Goal: Ask a question

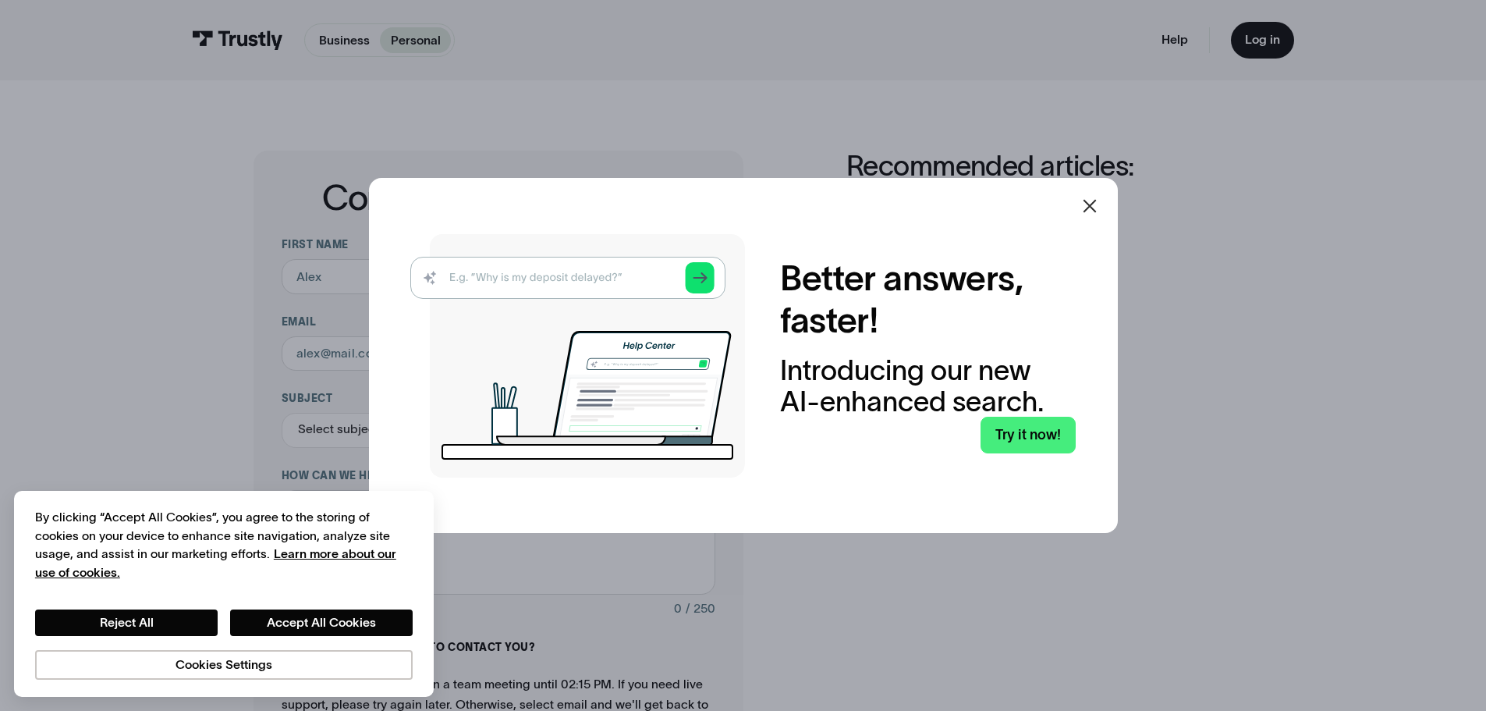
click at [1097, 198] on icon at bounding box center [1089, 206] width 19 height 19
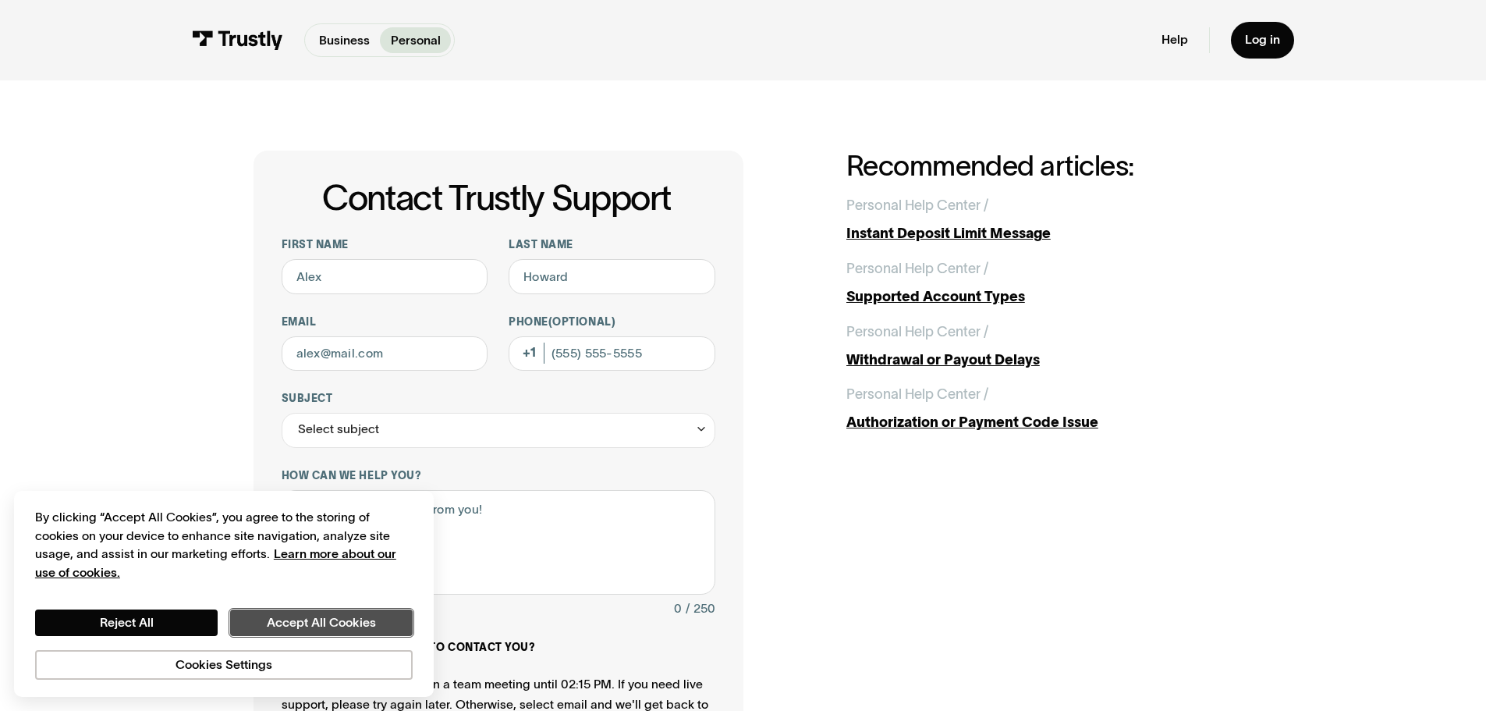
click at [279, 623] on button "Accept All Cookies" at bounding box center [321, 622] width 183 height 27
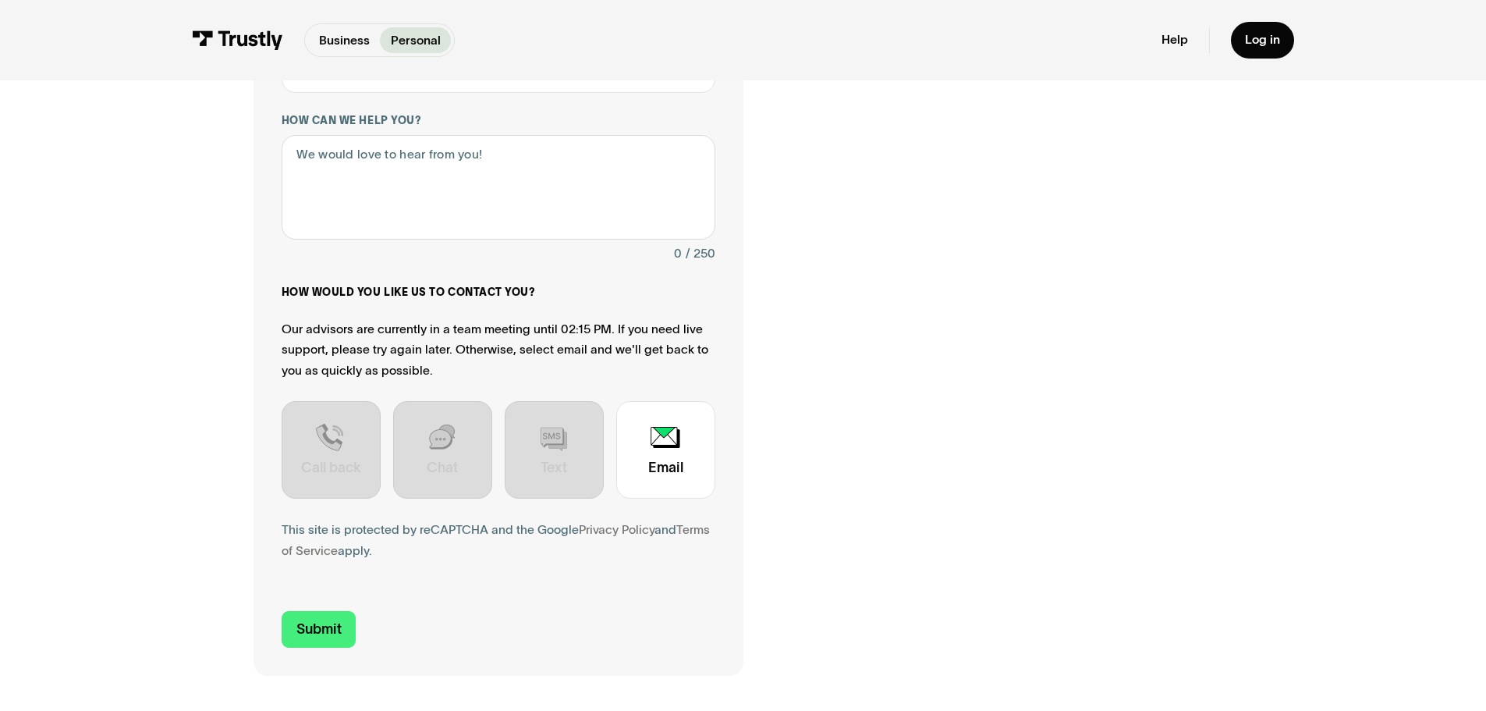
scroll to position [390, 0]
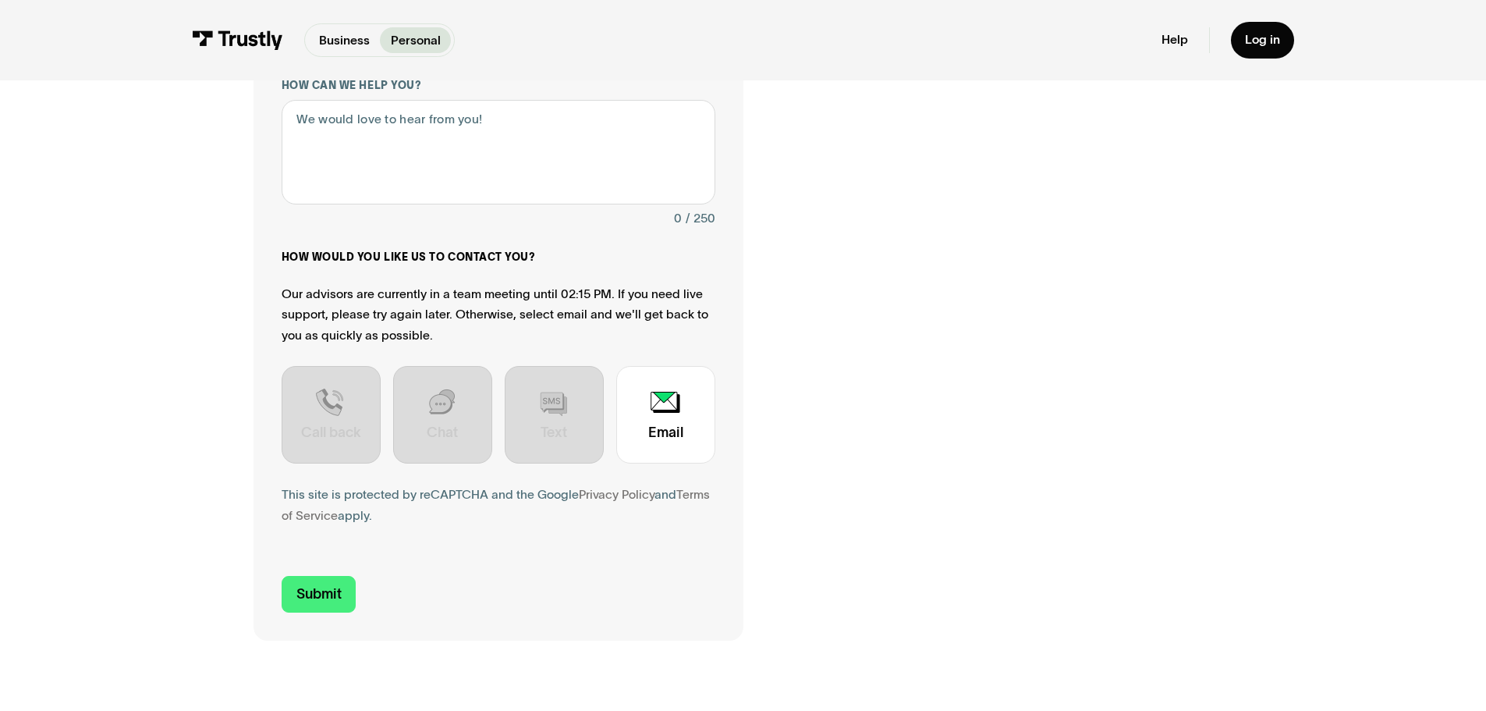
click at [501, 434] on div "How would you like us to contact you? Our advisors are currently in a team meet…" at bounding box center [499, 357] width 434 height 214
click at [541, 435] on div "Contact Trustly Support" at bounding box center [554, 414] width 99 height 97
click at [430, 431] on div "Contact Trustly Support" at bounding box center [442, 414] width 99 height 97
click at [314, 423] on div "Contact Trustly Support" at bounding box center [331, 414] width 99 height 97
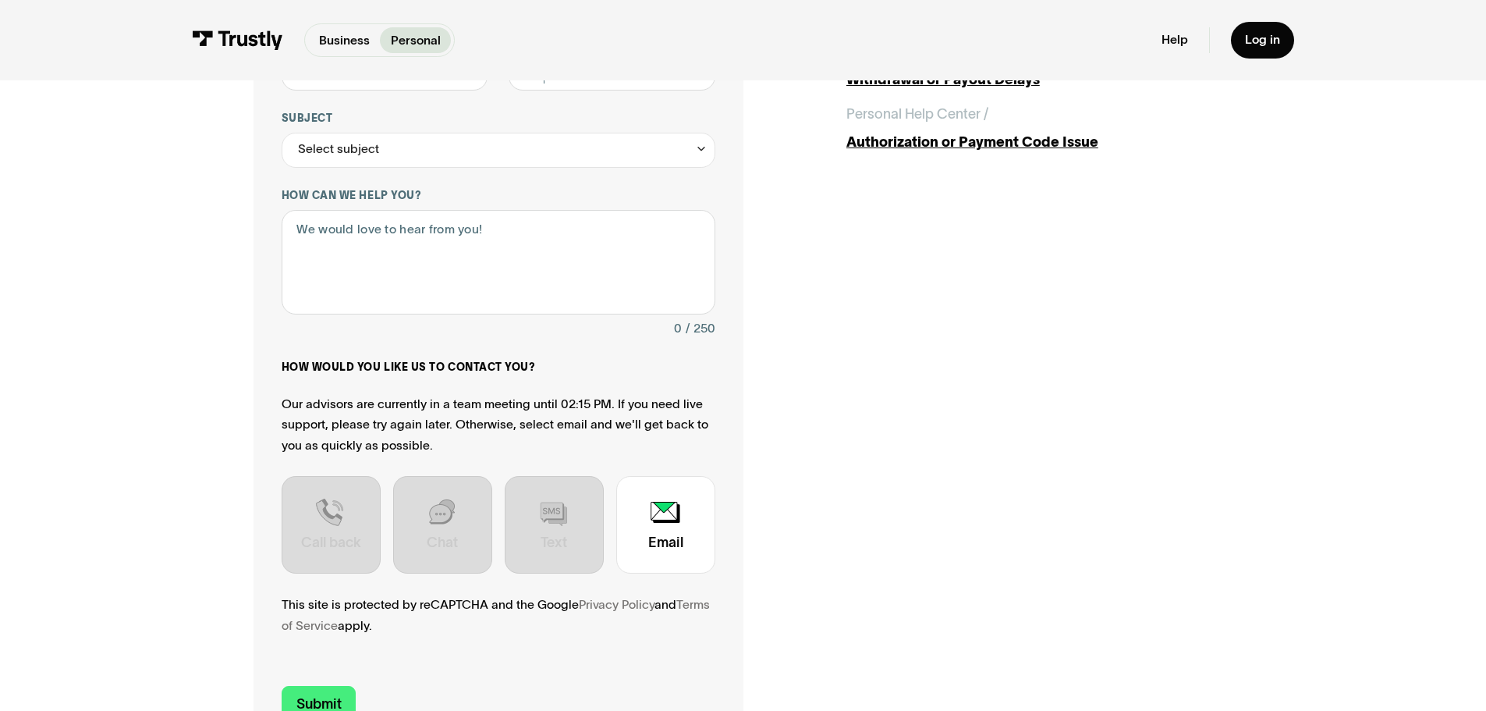
scroll to position [78, 0]
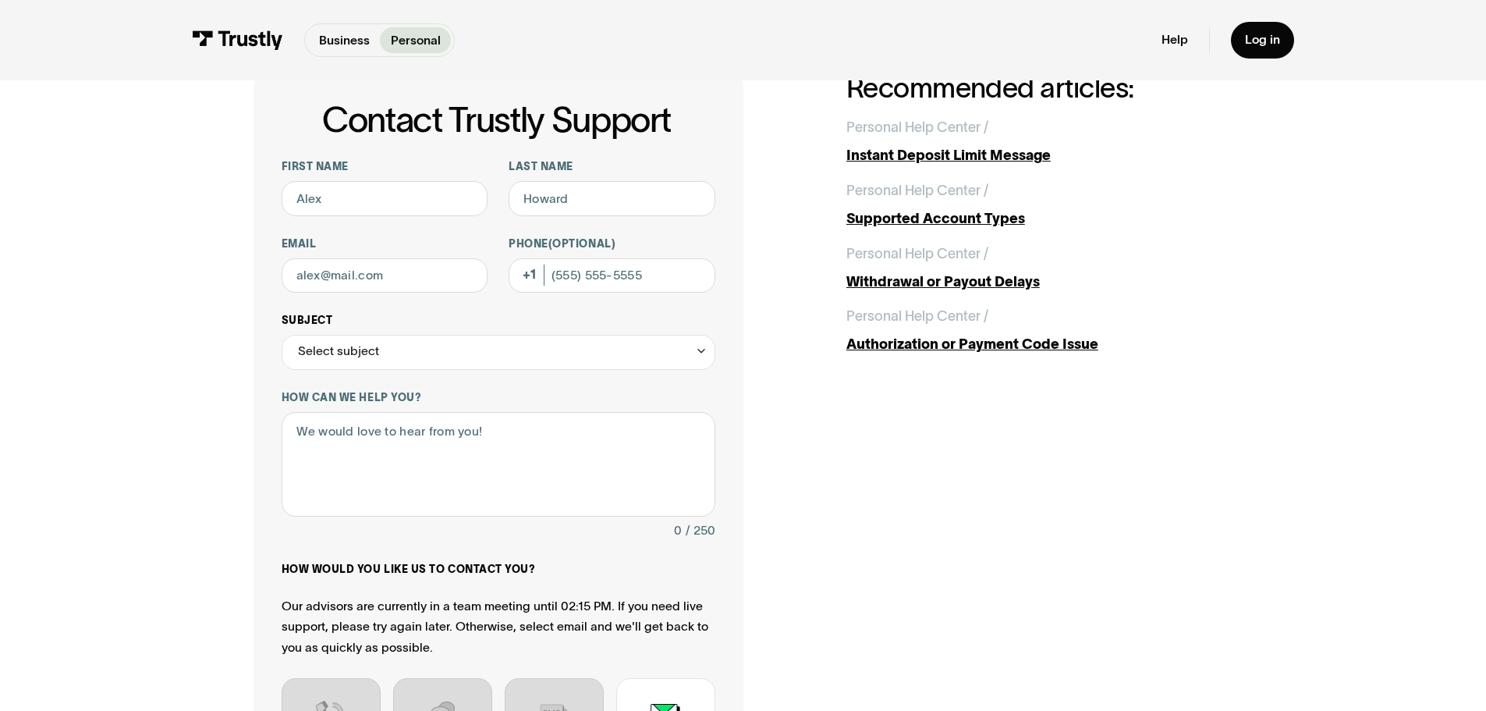
click at [494, 359] on div "Select subject" at bounding box center [499, 352] width 434 height 35
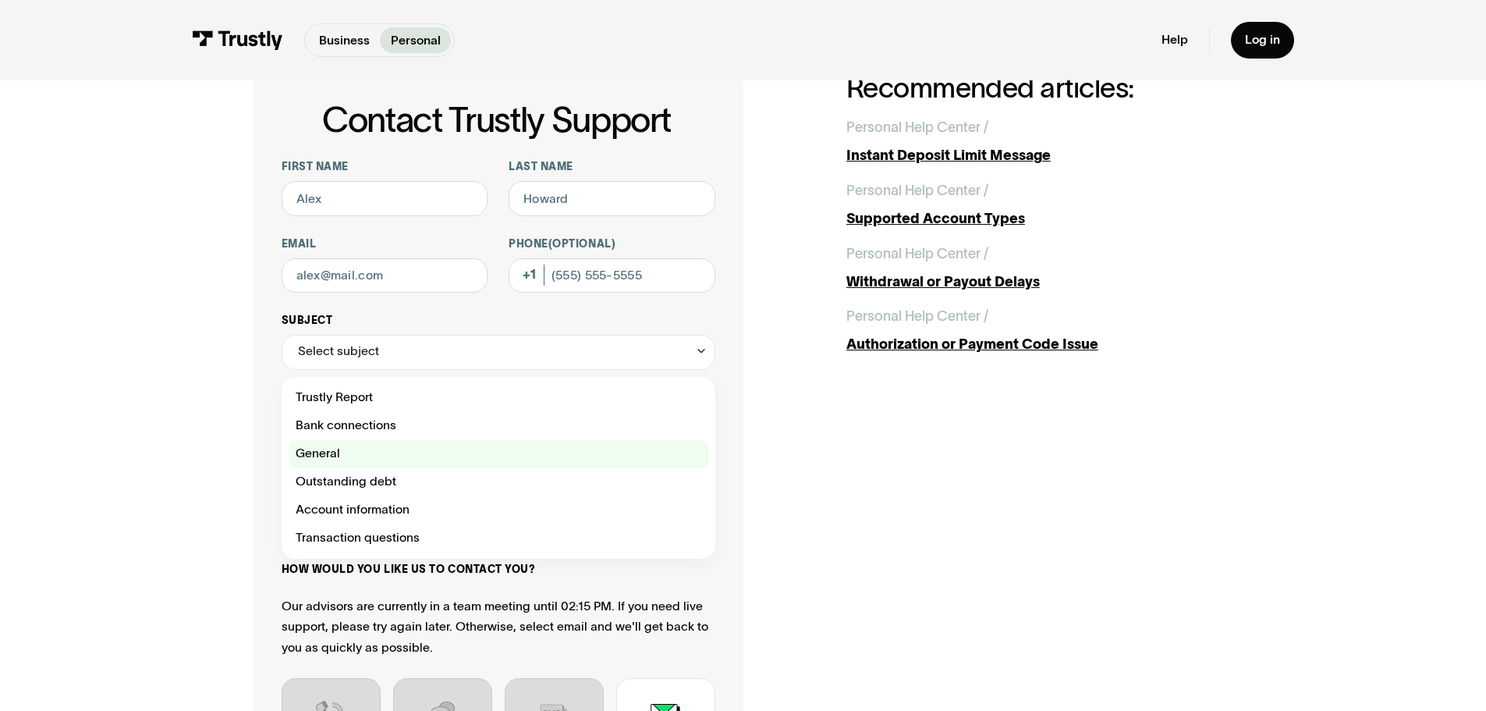
click at [395, 461] on div "Contact Trustly Support" at bounding box center [499, 454] width 420 height 28
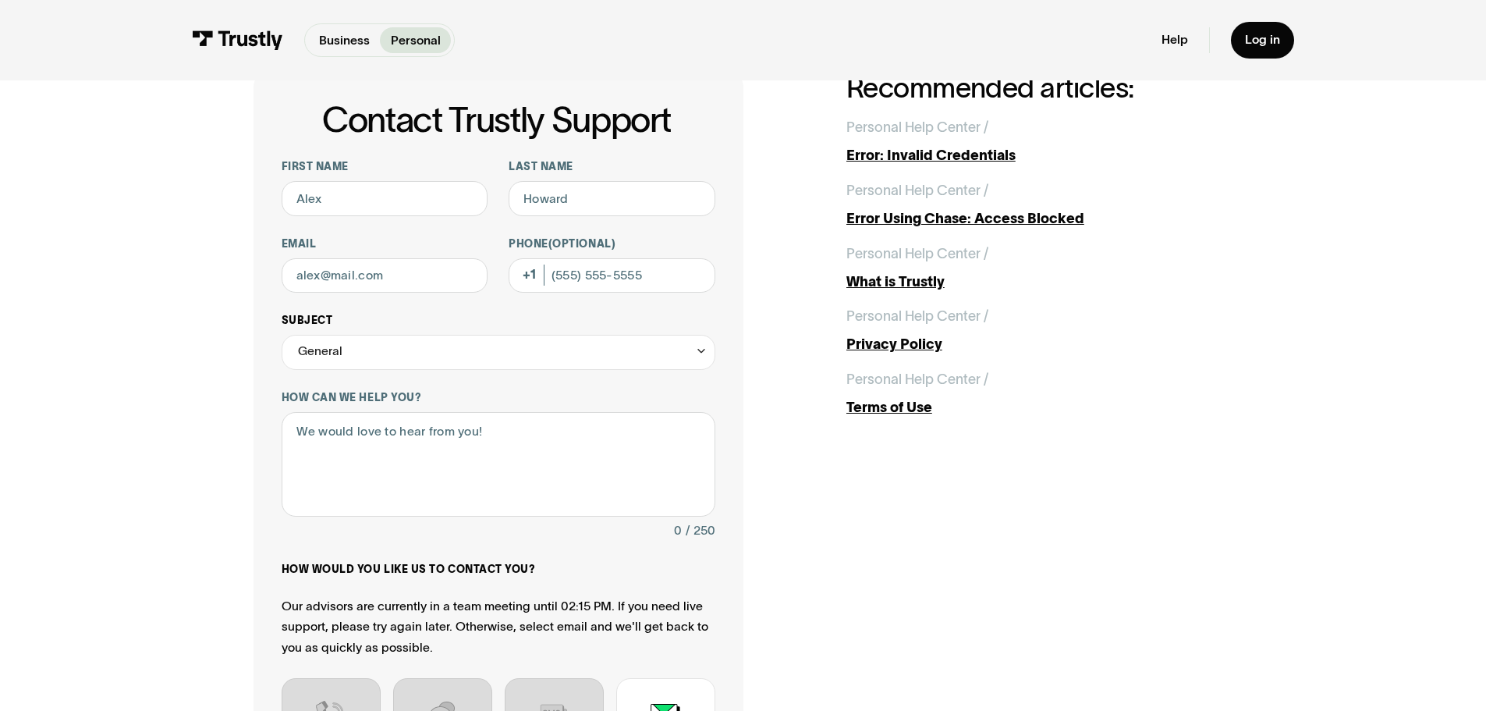
click at [427, 357] on div "General" at bounding box center [499, 352] width 434 height 35
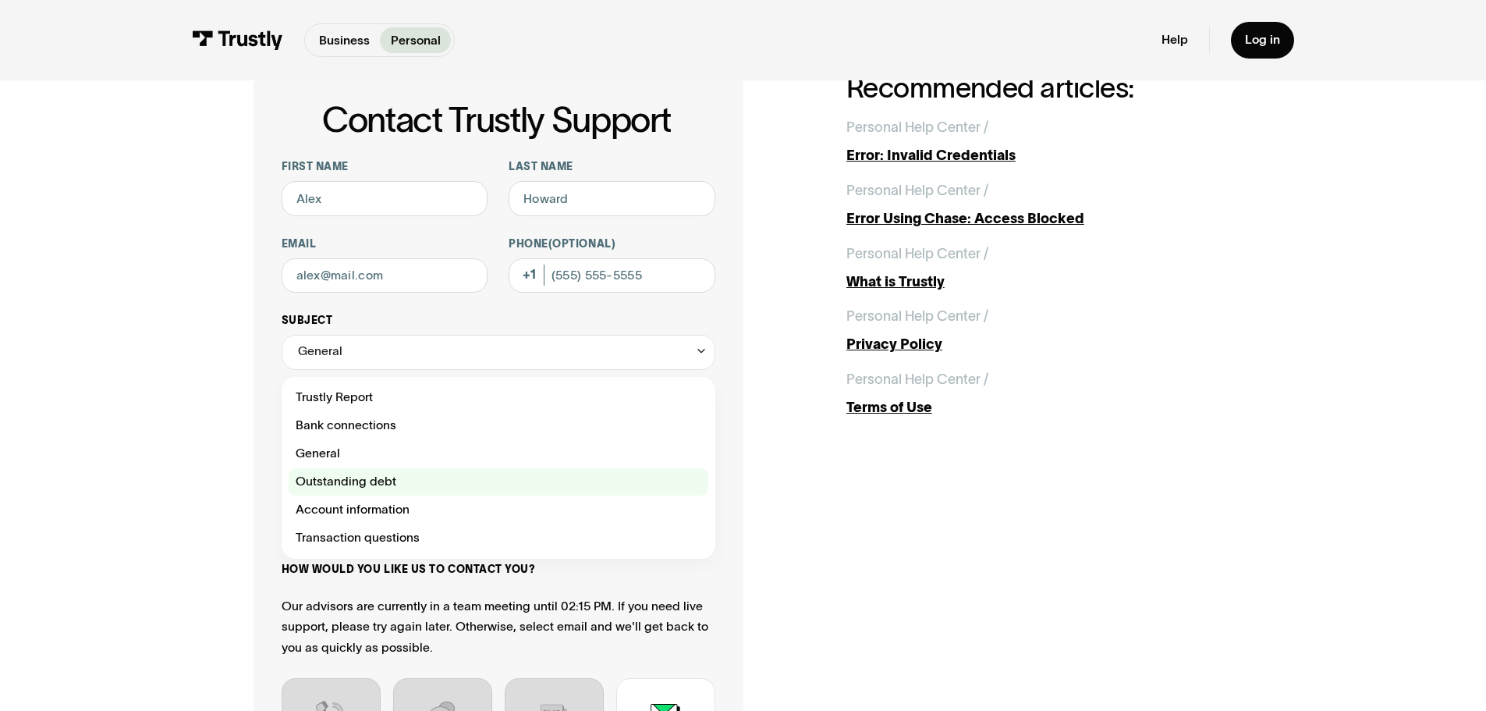
click at [374, 470] on label "Outstanding debt" at bounding box center [499, 482] width 420 height 28
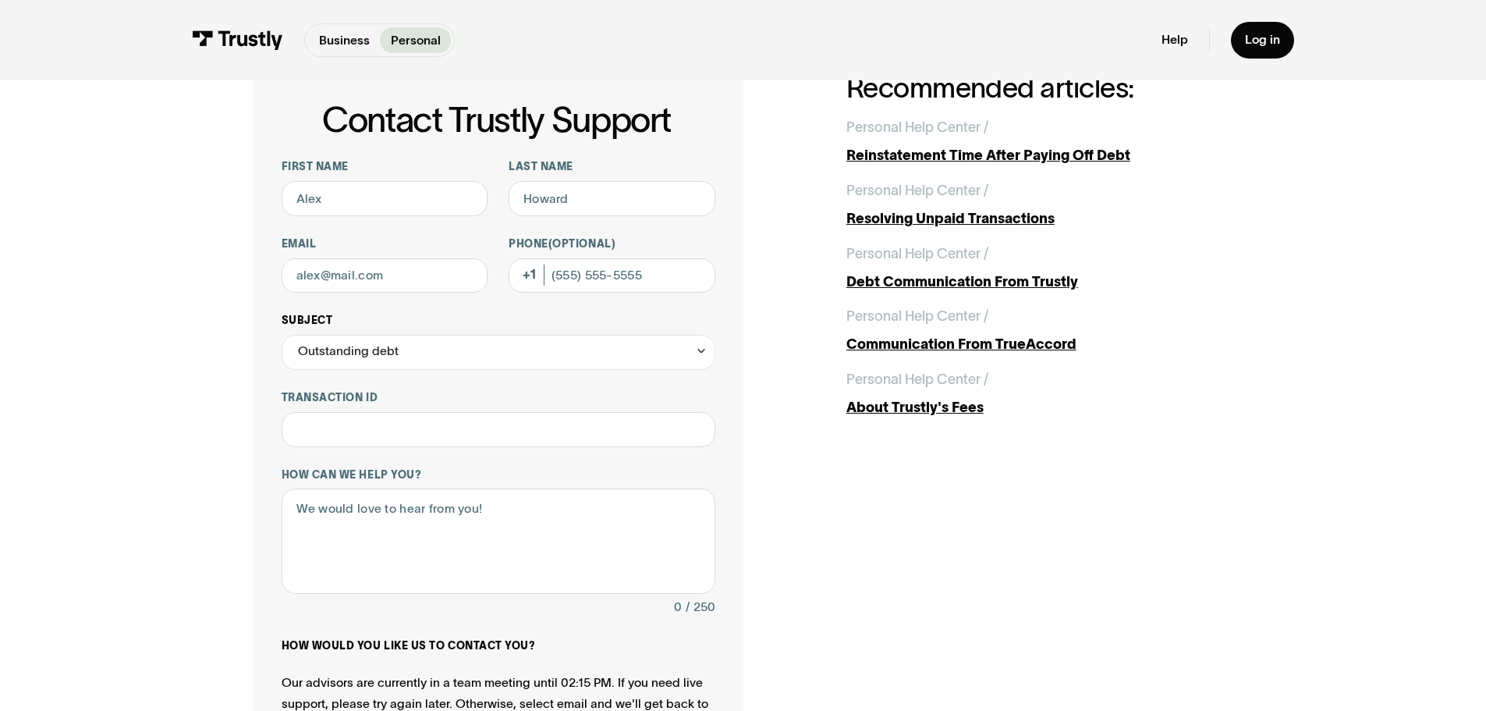
click at [398, 357] on div "Outstanding debt" at bounding box center [499, 352] width 434 height 35
drag, startPoint x: 329, startPoint y: 517, endPoint x: 331, endPoint y: 493, distance: 24.2
click at [328, 518] on div "Contact Trustly Support" at bounding box center [499, 509] width 420 height 28
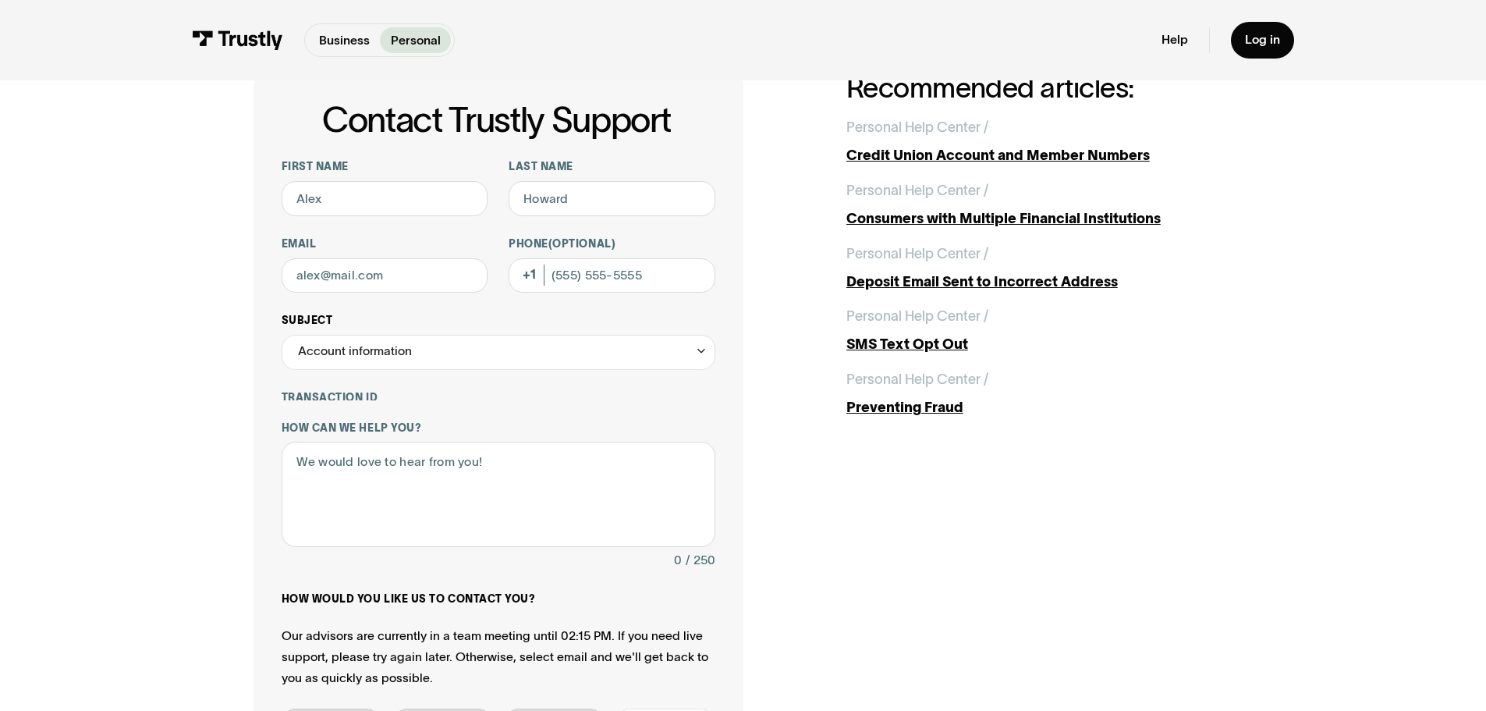
click at [389, 360] on div "Account information" at bounding box center [355, 351] width 114 height 21
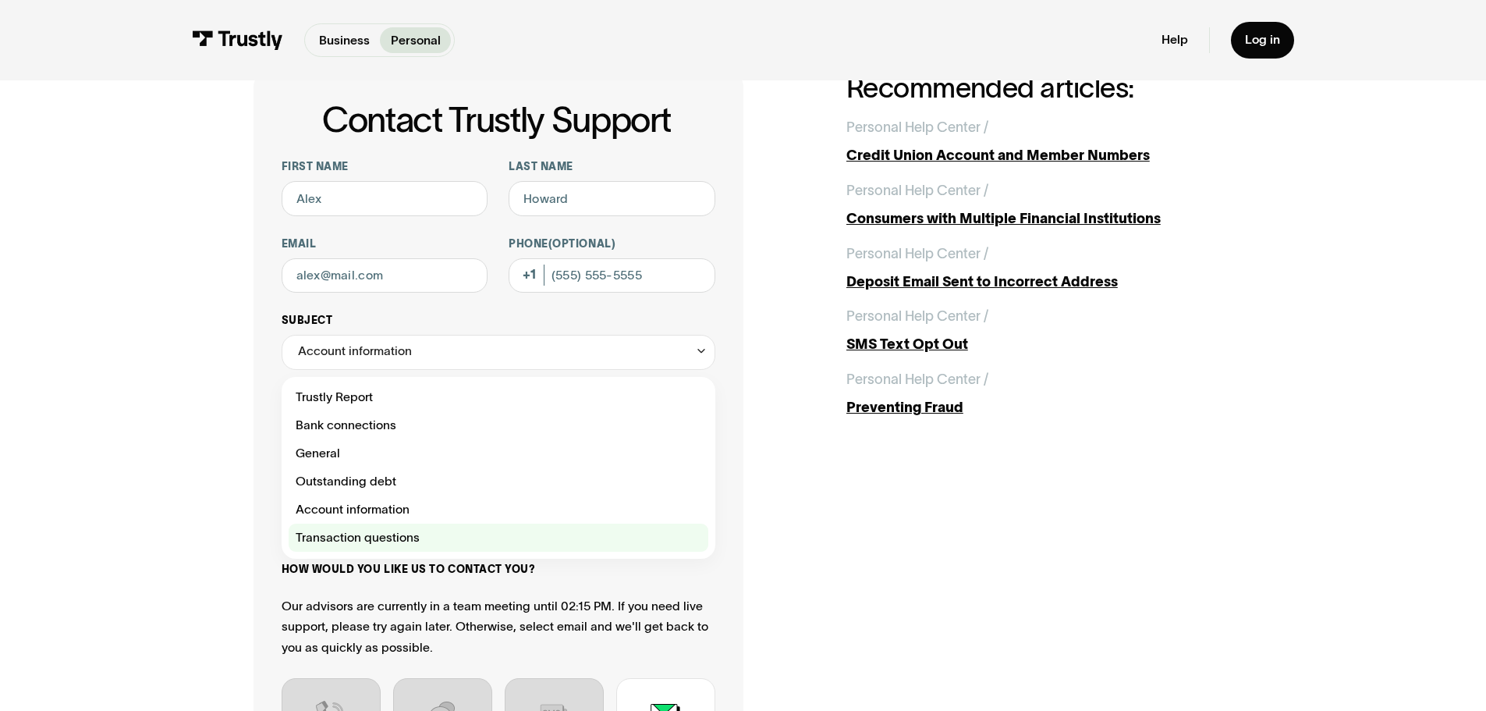
drag, startPoint x: 343, startPoint y: 524, endPoint x: 342, endPoint y: 541, distance: 16.5
click at [343, 527] on div "Trustly Report Bank connections General Outstanding debt Account information Tr…" at bounding box center [499, 468] width 420 height 168
click at [342, 541] on div "Contact Trustly Support" at bounding box center [499, 537] width 420 height 28
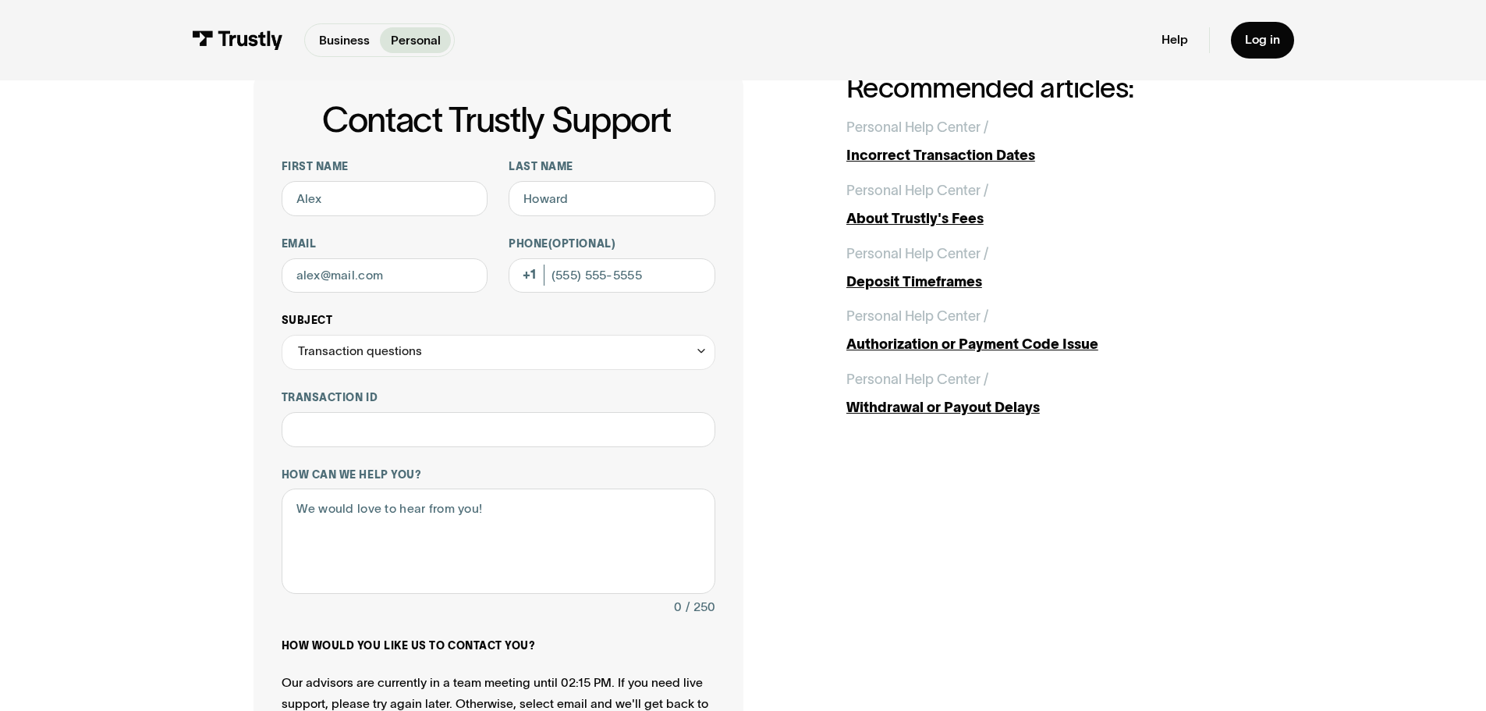
click at [370, 357] on div "Transaction questions" at bounding box center [360, 351] width 124 height 21
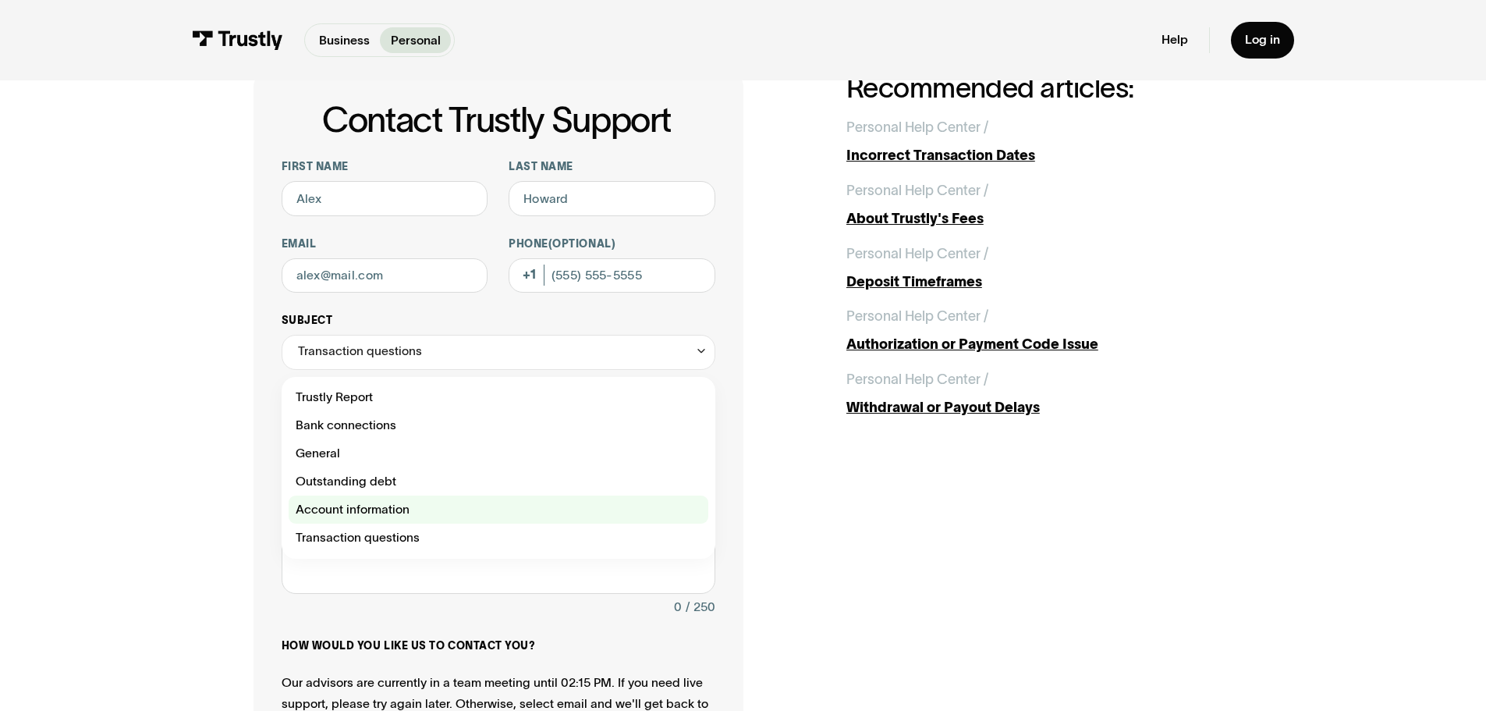
click at [346, 518] on div "Contact Trustly Support" at bounding box center [499, 509] width 420 height 28
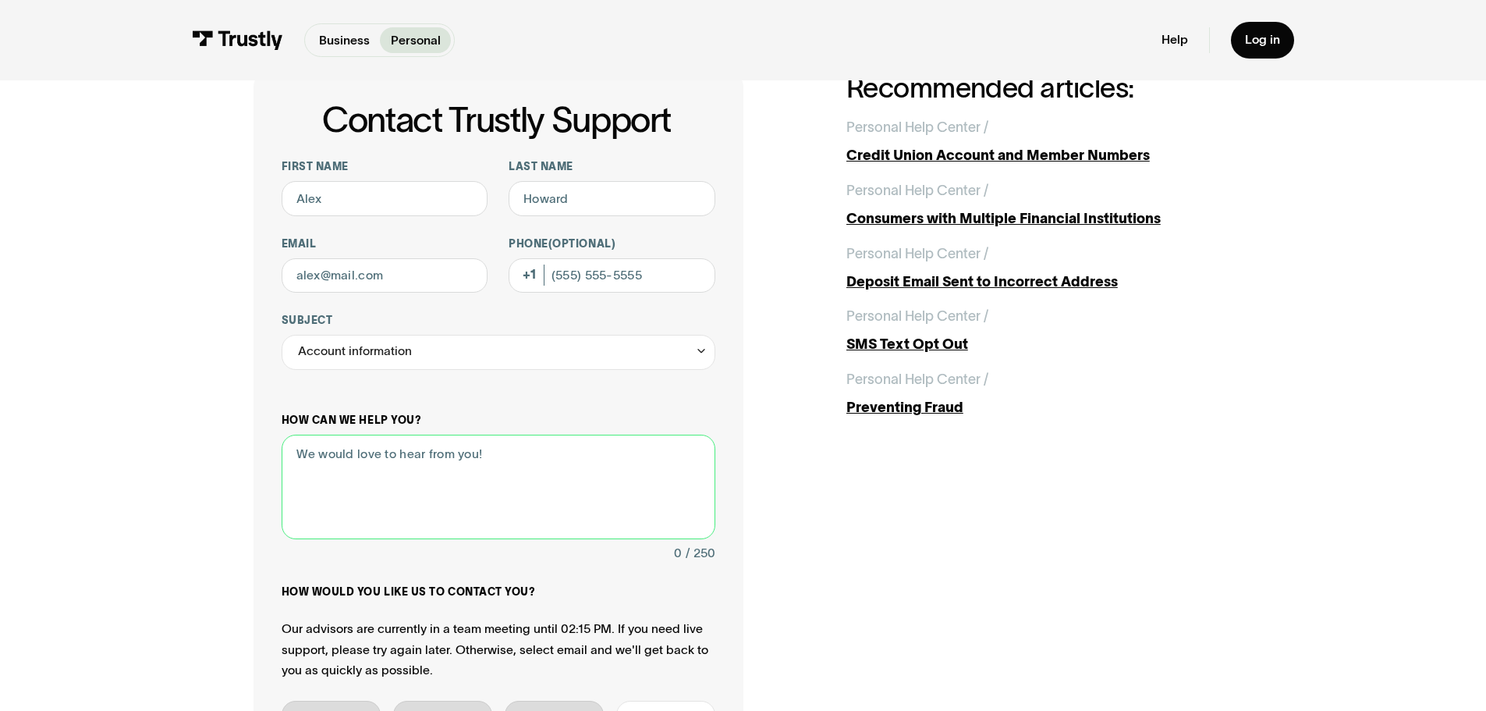
click at [349, 434] on textarea "How can we help you?" at bounding box center [499, 486] width 434 height 105
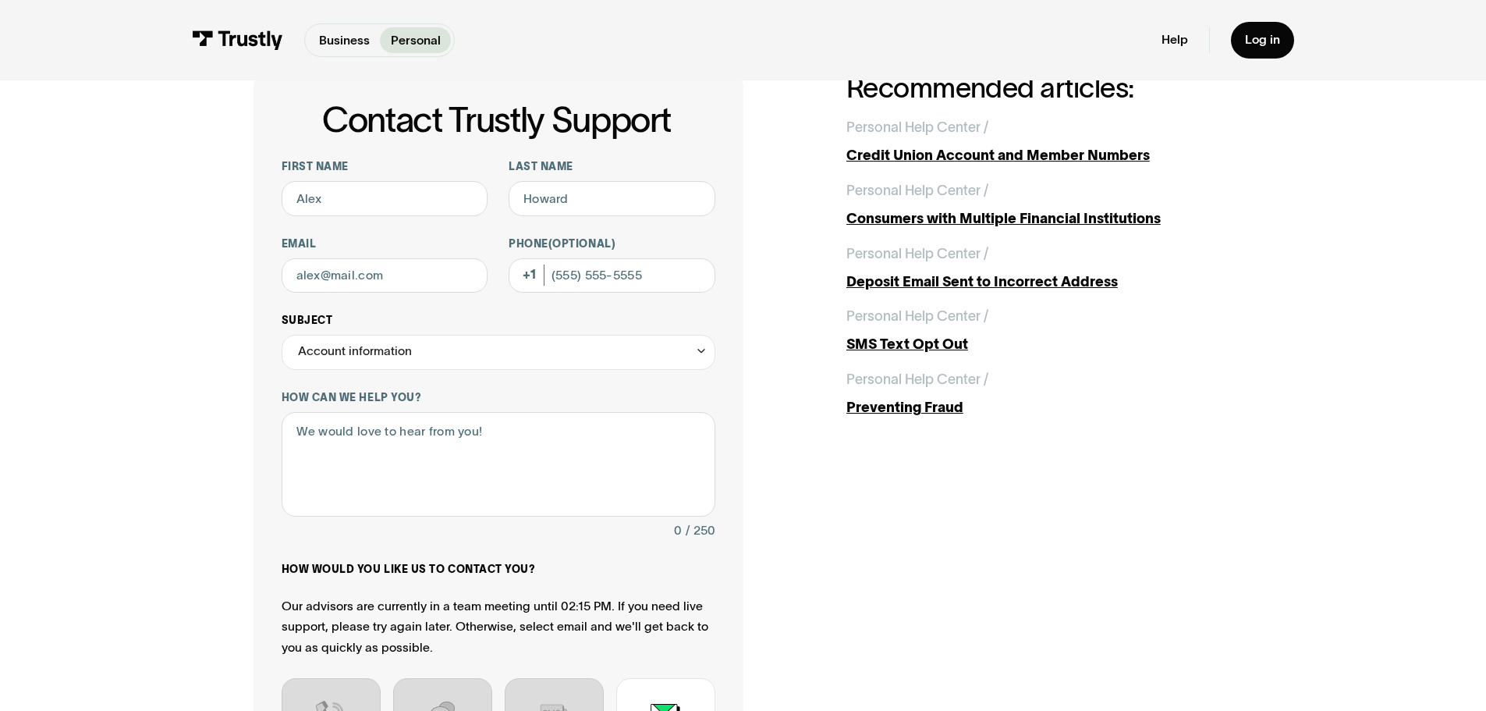
click at [368, 367] on div "Account information" at bounding box center [499, 352] width 434 height 35
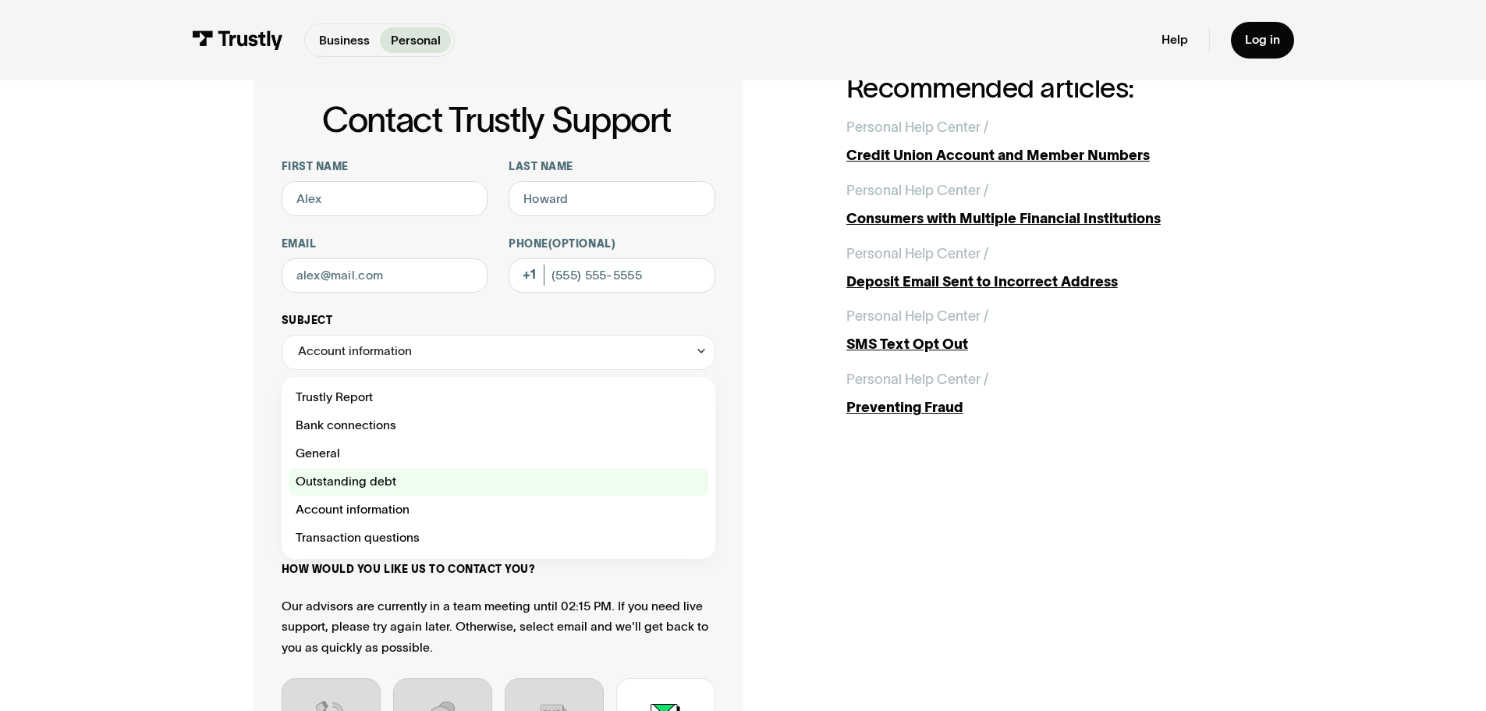
click at [358, 483] on div "Contact Trustly Support" at bounding box center [499, 482] width 420 height 28
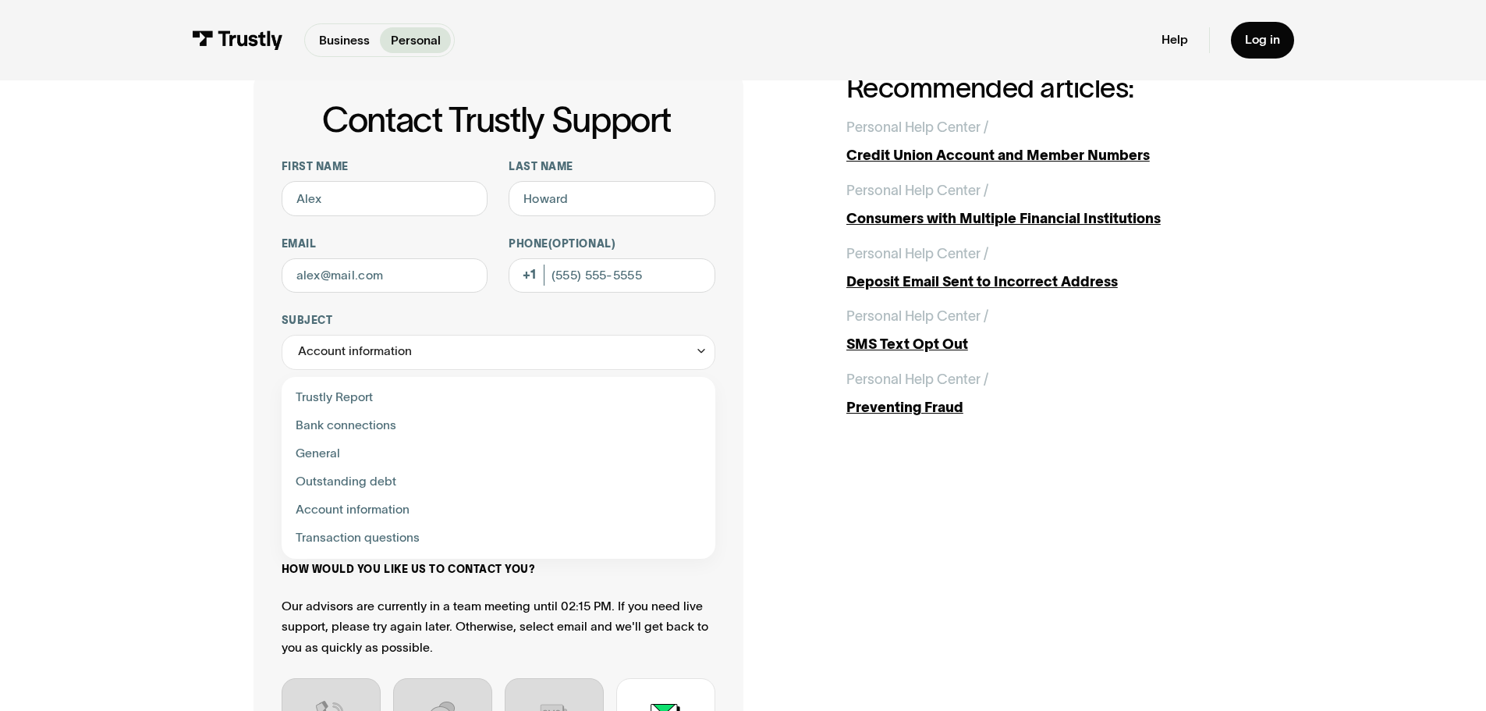
type input "**********"
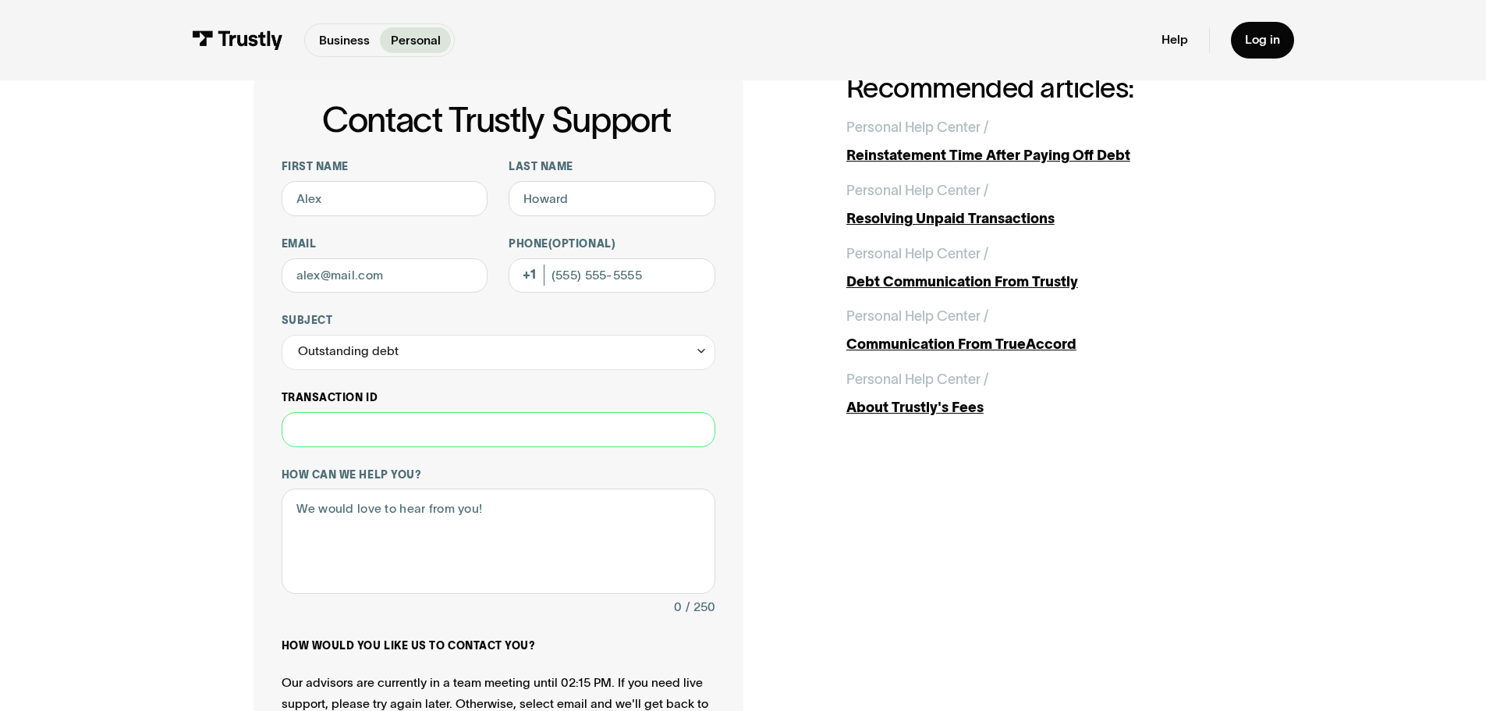
click at [368, 429] on input "Transaction ID" at bounding box center [499, 429] width 434 height 35
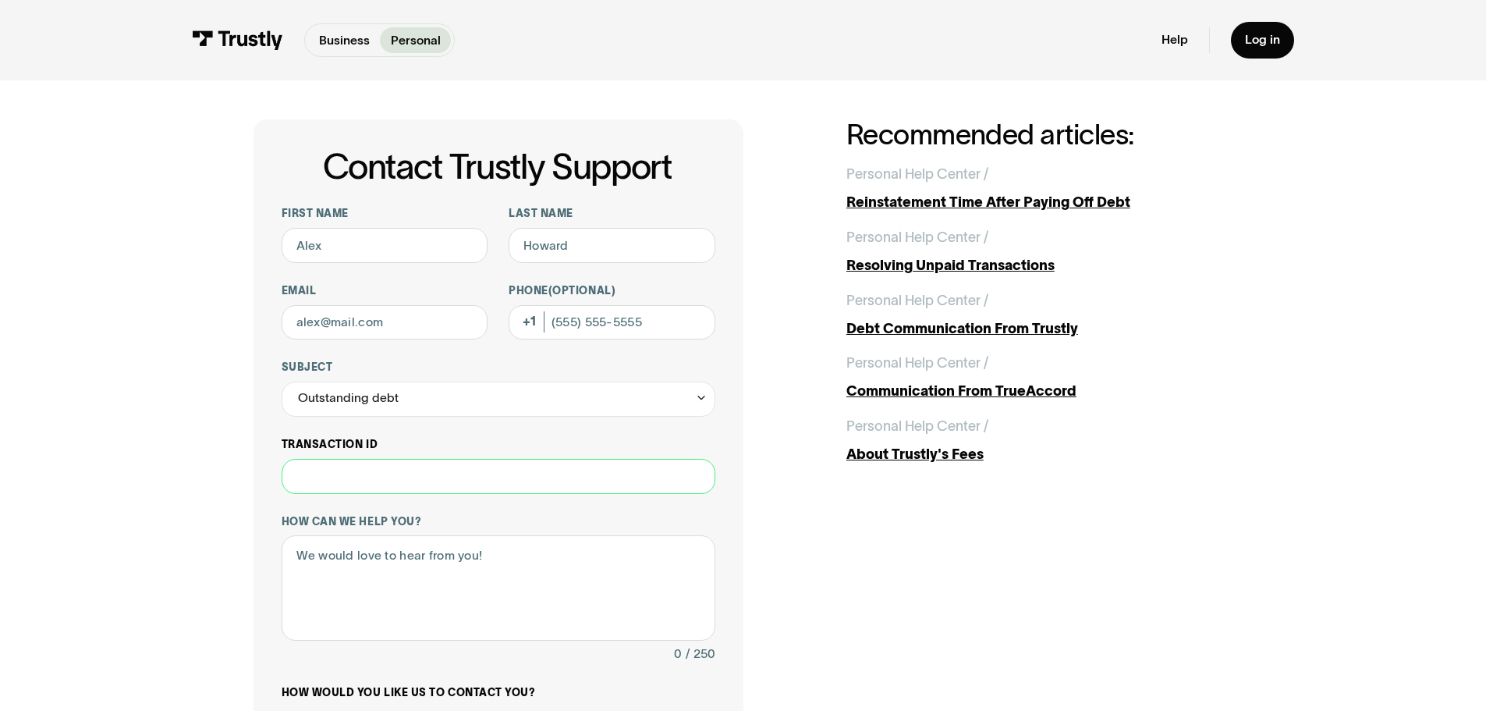
scroll to position [0, 0]
